Goal: Task Accomplishment & Management: Manage account settings

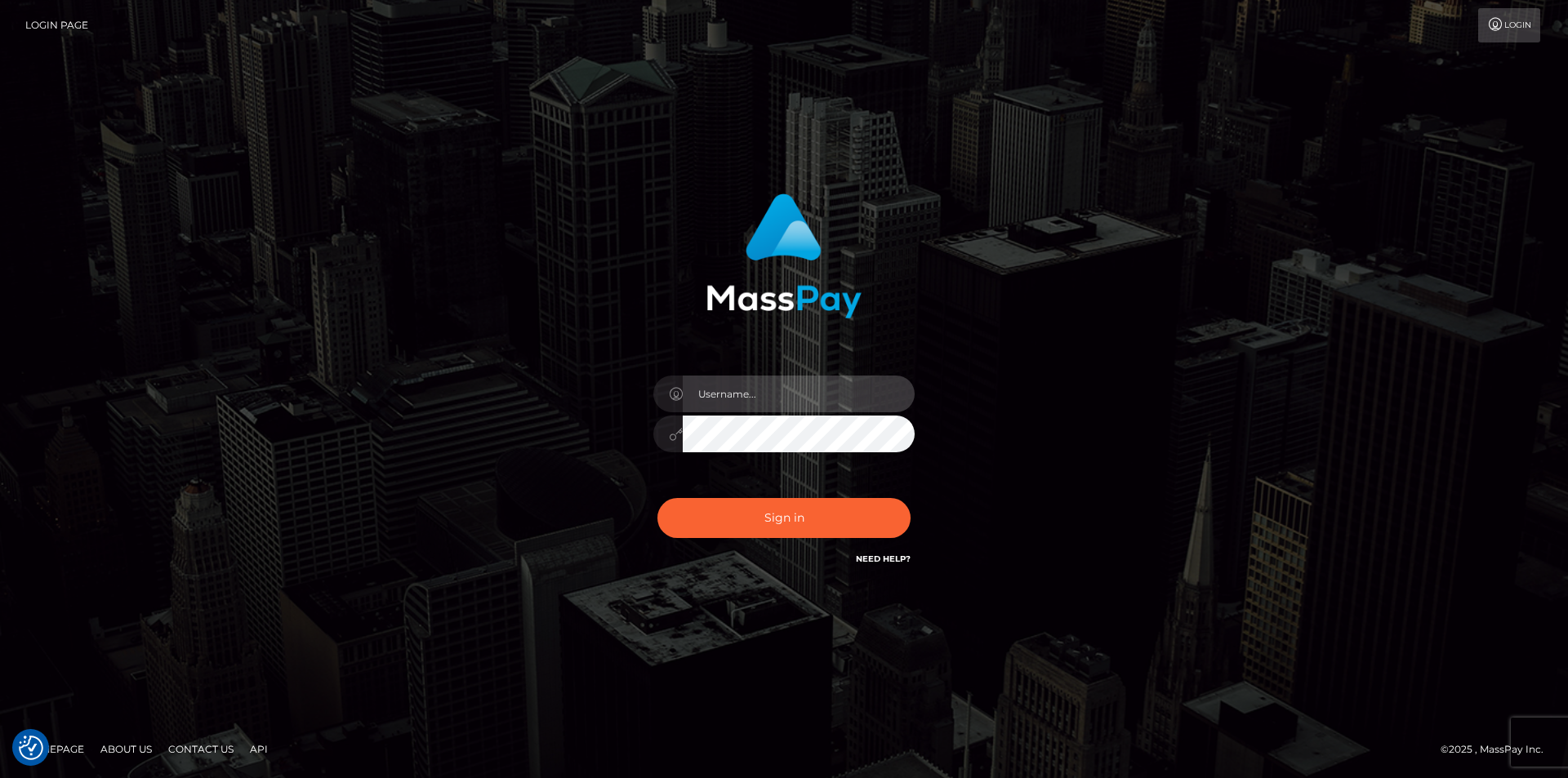
click at [741, 408] on input "text" at bounding box center [798, 394] width 231 height 36
type input "[EMAIL_ADDRESS][DOMAIN_NAME]"
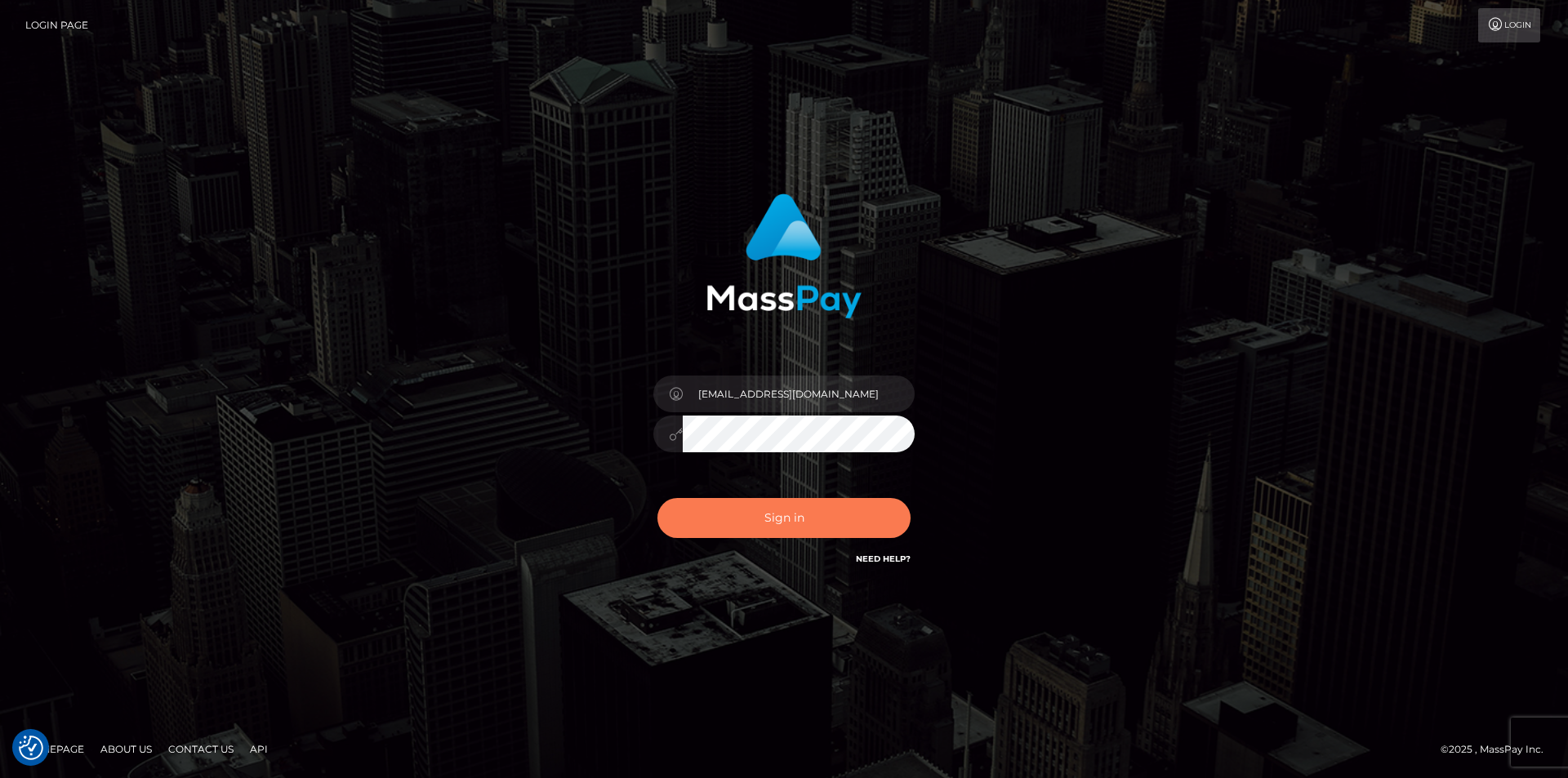
click at [710, 511] on button "Sign in" at bounding box center [783, 518] width 253 height 40
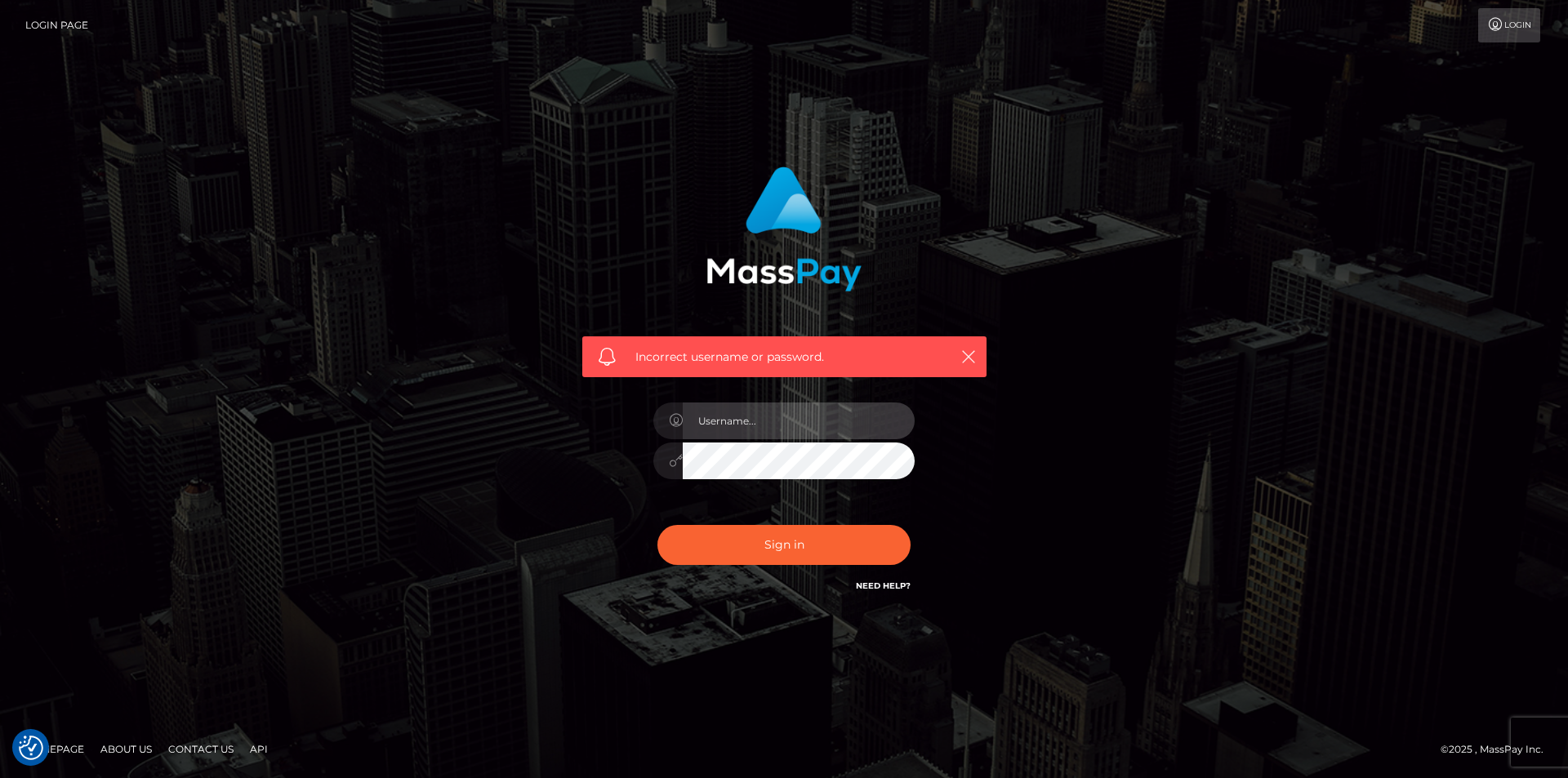
click at [740, 434] on input "text" at bounding box center [798, 420] width 231 height 36
type input "[EMAIL_ADDRESS][DOMAIN_NAME]"
click at [657, 525] on button "Sign in" at bounding box center [783, 545] width 253 height 40
click at [738, 418] on input "text" at bounding box center [798, 420] width 231 height 36
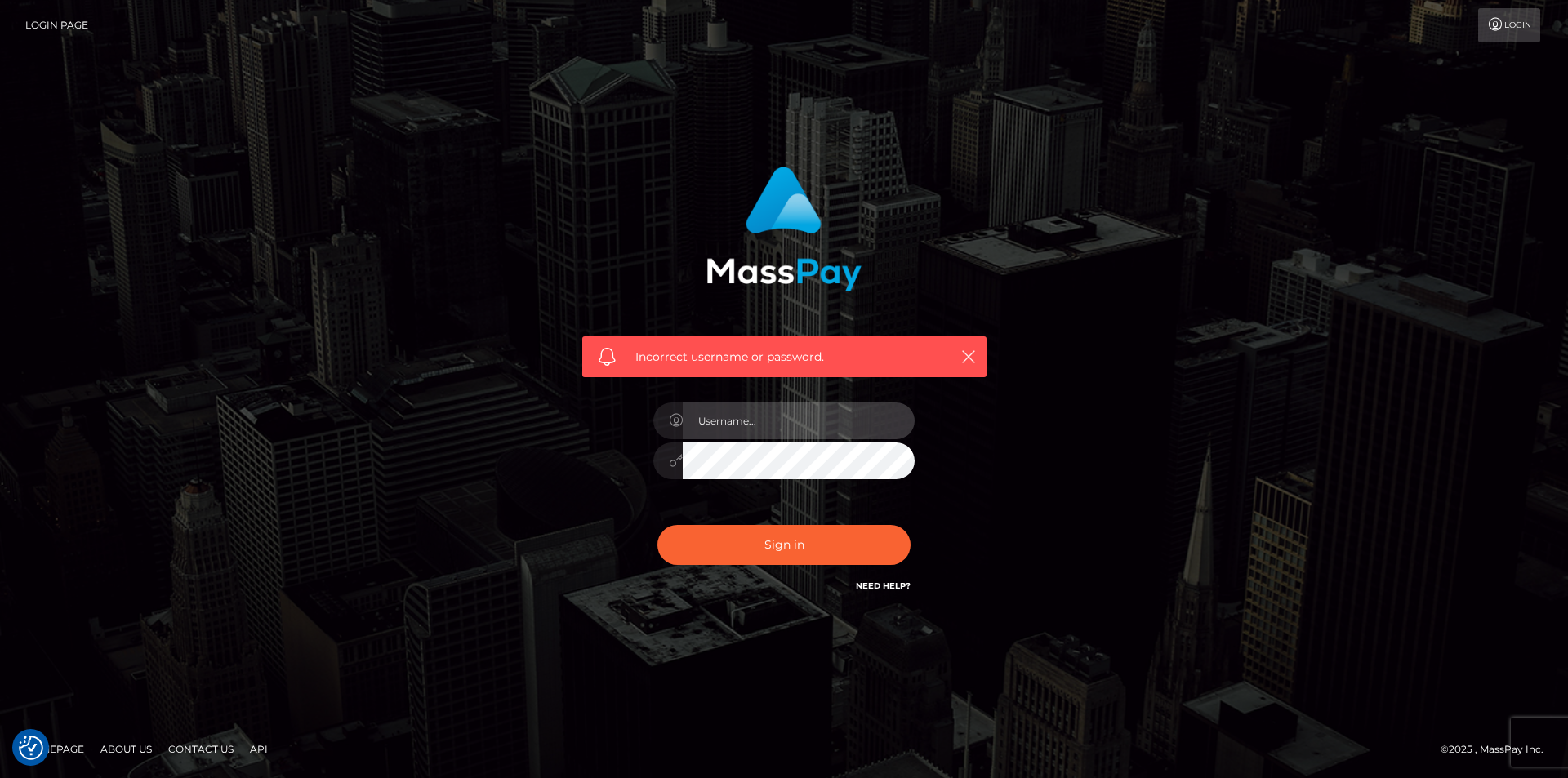
type input "[EMAIL_ADDRESS][DOMAIN_NAME]"
click at [657, 525] on button "Sign in" at bounding box center [783, 545] width 253 height 40
click at [780, 431] on input "text" at bounding box center [798, 420] width 231 height 36
type input "[EMAIL_ADDRESS][DOMAIN_NAME]"
click at [657, 525] on button "Sign in" at bounding box center [783, 545] width 253 height 40
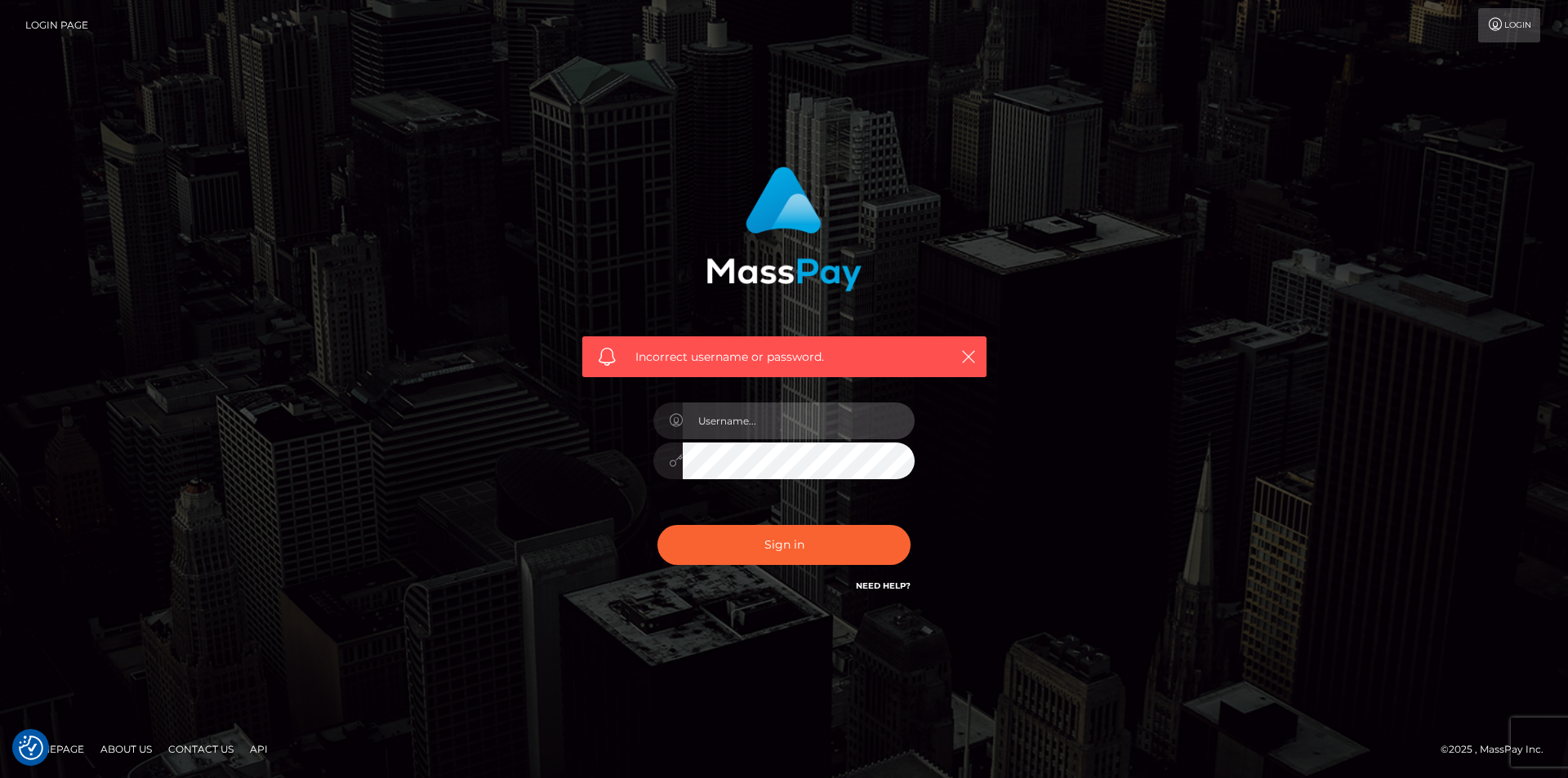
click at [778, 426] on input "text" at bounding box center [798, 420] width 231 height 36
type input "[EMAIL_ADDRESS][DOMAIN_NAME]"
click at [657, 525] on button "Sign in" at bounding box center [783, 545] width 253 height 40
click at [797, 428] on input "text" at bounding box center [798, 420] width 231 height 36
type input "[EMAIL_ADDRESS][DOMAIN_NAME]"
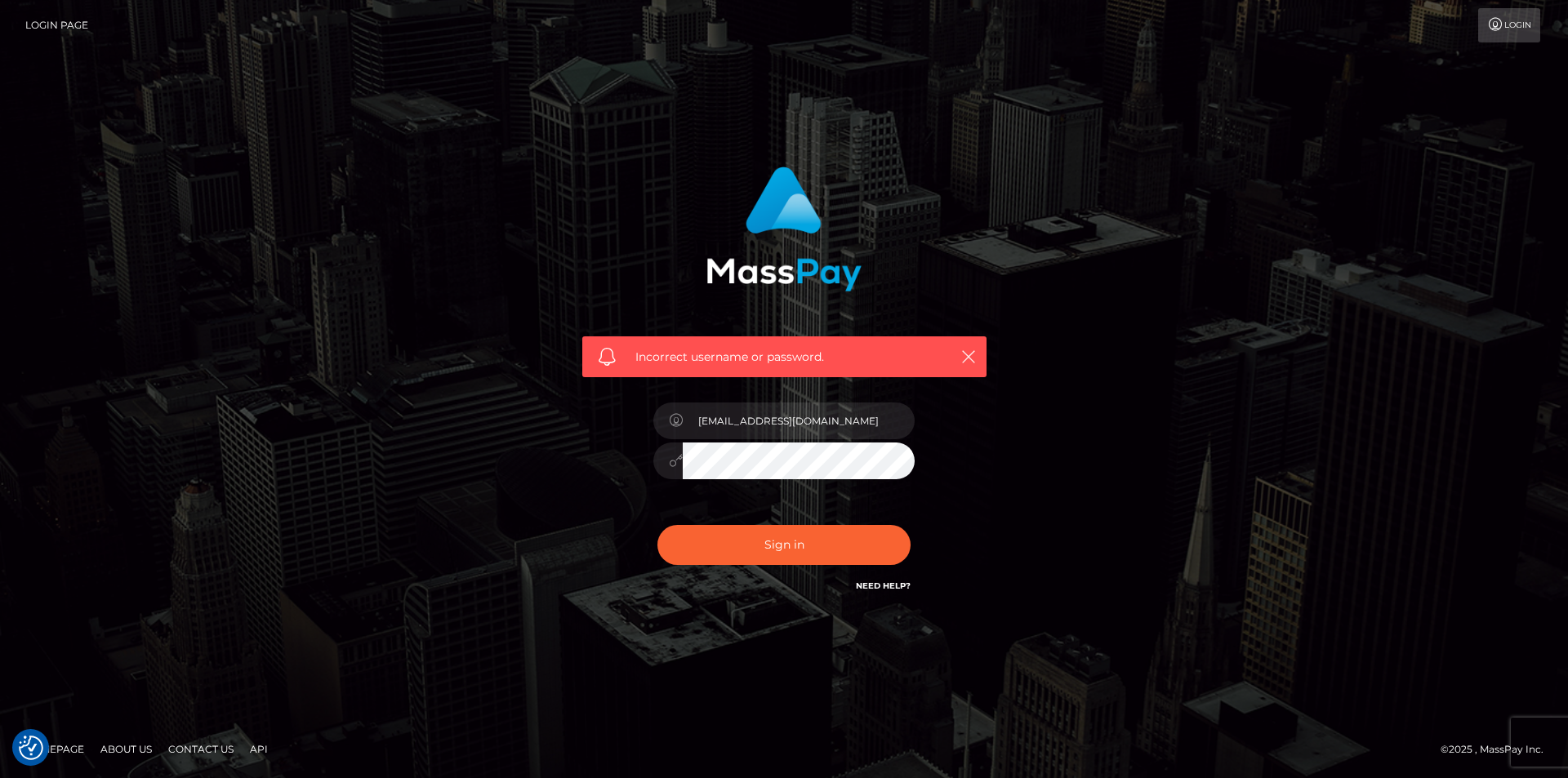
click at [657, 525] on button "Sign in" at bounding box center [783, 545] width 253 height 40
click at [788, 412] on input "text" at bounding box center [798, 420] width 231 height 36
type input "gabrysia.kiniax@gmail.com"
click at [898, 586] on link "Need Help?" at bounding box center [883, 586] width 55 height 11
click at [809, 428] on input "[EMAIL_ADDRESS][DOMAIN_NAME]" at bounding box center [798, 420] width 231 height 36
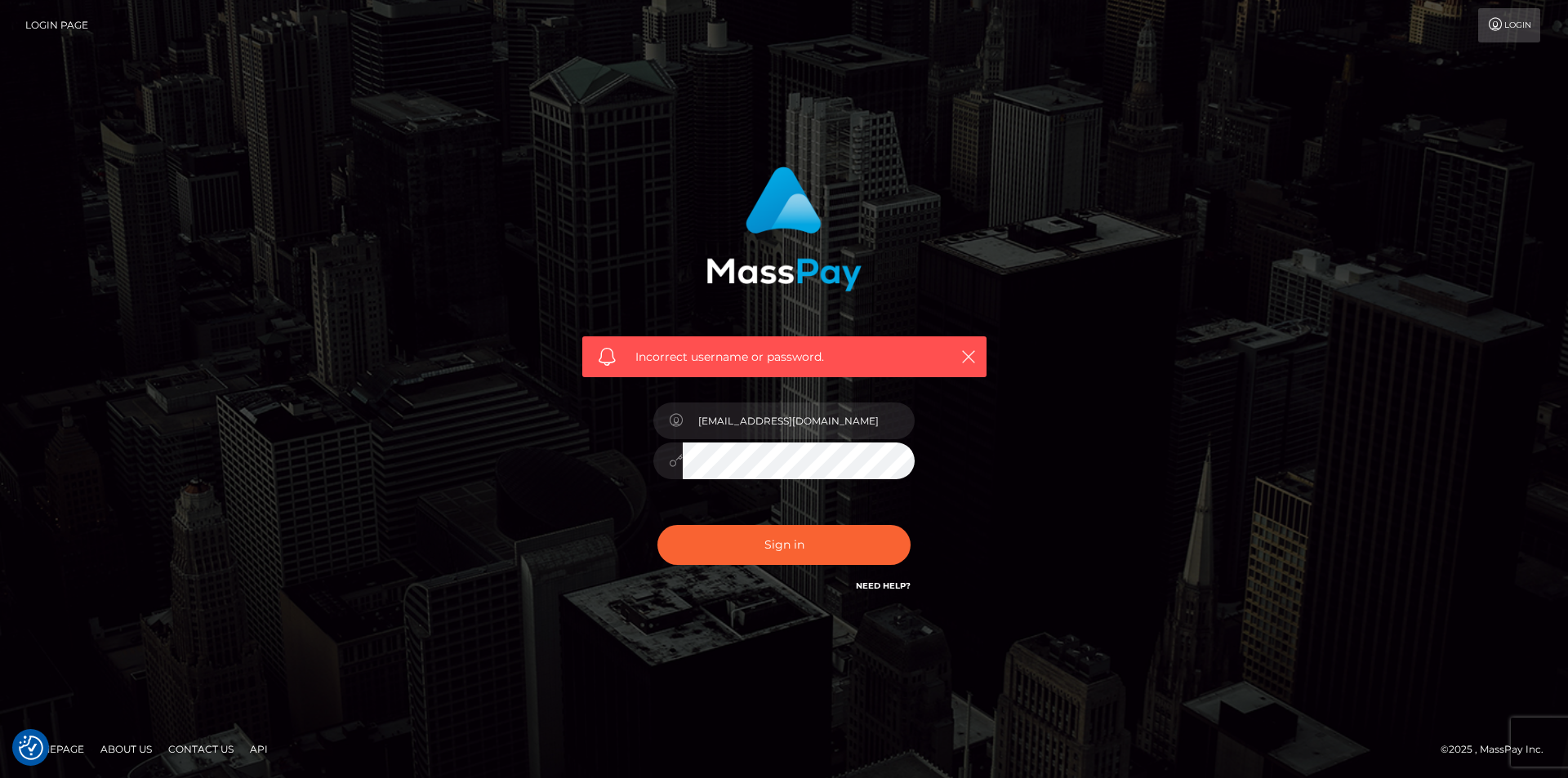
click at [879, 593] on div "Need Help?" at bounding box center [883, 588] width 55 height 20
click at [880, 590] on link "Need Help?" at bounding box center [883, 586] width 55 height 11
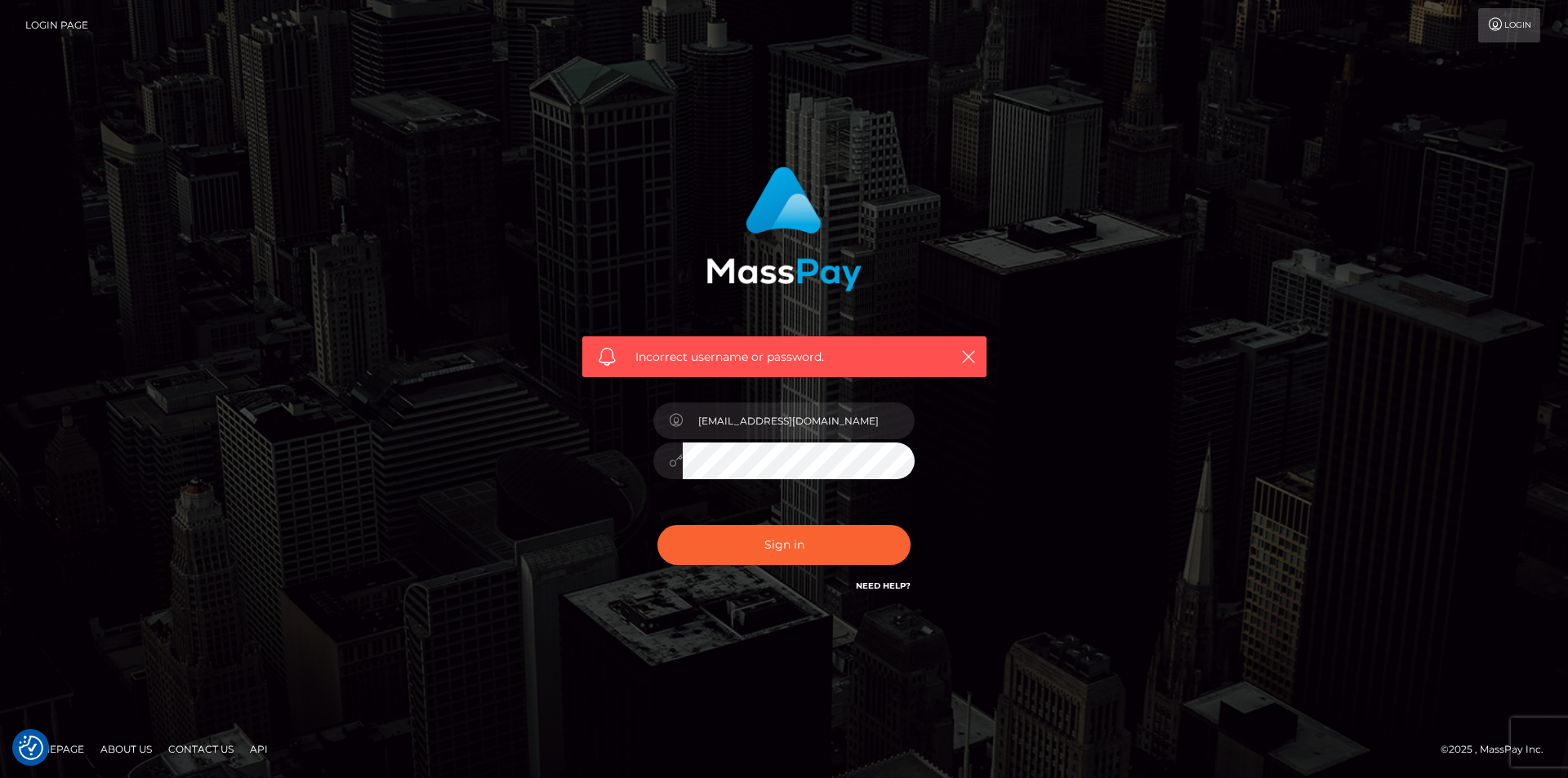
drag, startPoint x: 1390, startPoint y: 190, endPoint x: 1422, endPoint y: 147, distance: 53.6
click at [1391, 190] on div "Incorrect username or password. gabrysia.kiniax@gmail.com" at bounding box center [784, 389] width 1568 height 715
click at [1495, 20] on icon at bounding box center [1495, 24] width 17 height 13
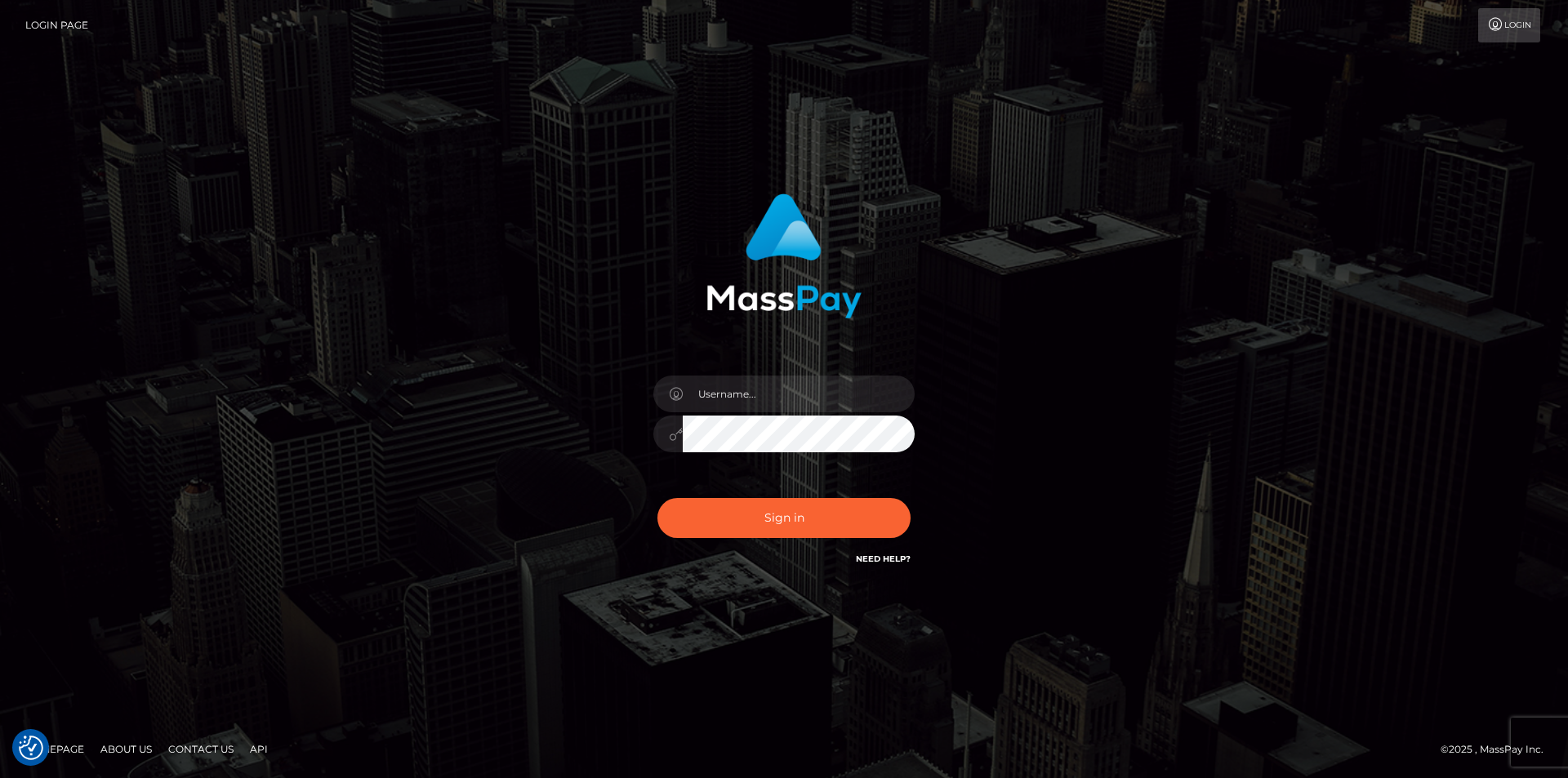
click at [886, 558] on link "Need Help?" at bounding box center [883, 559] width 55 height 11
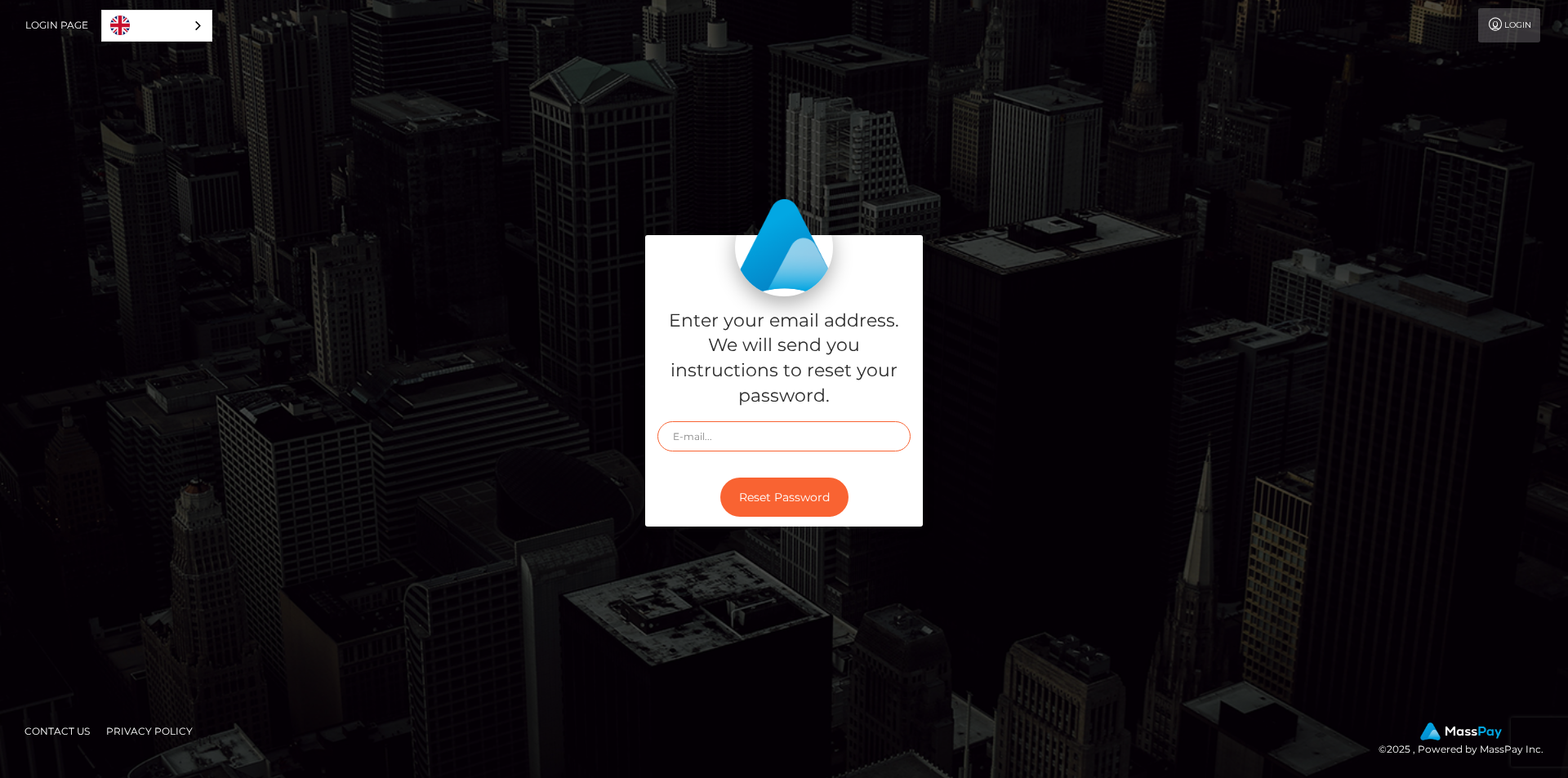
click at [690, 437] on input "text" at bounding box center [783, 436] width 253 height 30
type input "[EMAIL_ADDRESS][DOMAIN_NAME]"
click at [766, 496] on button "Reset Password" at bounding box center [784, 498] width 129 height 40
